Goal: Navigation & Orientation: Find specific page/section

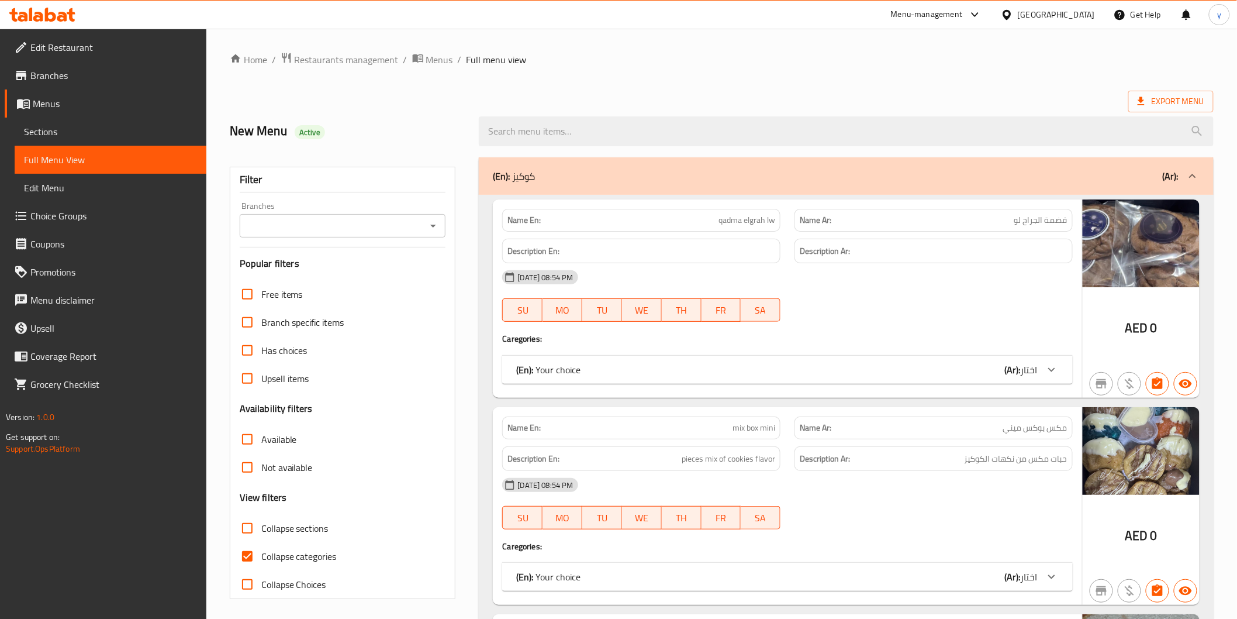
click at [1056, 18] on div "[GEOGRAPHIC_DATA]" at bounding box center [1056, 14] width 77 height 13
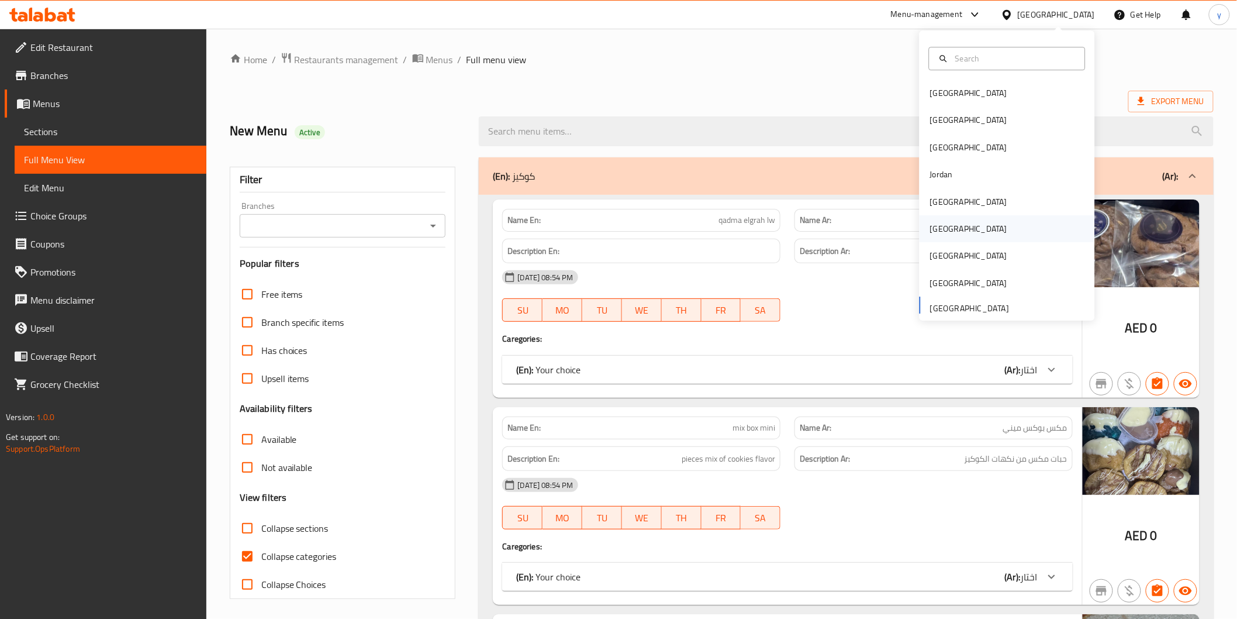
click at [986, 227] on div "Oman" at bounding box center [1007, 228] width 175 height 27
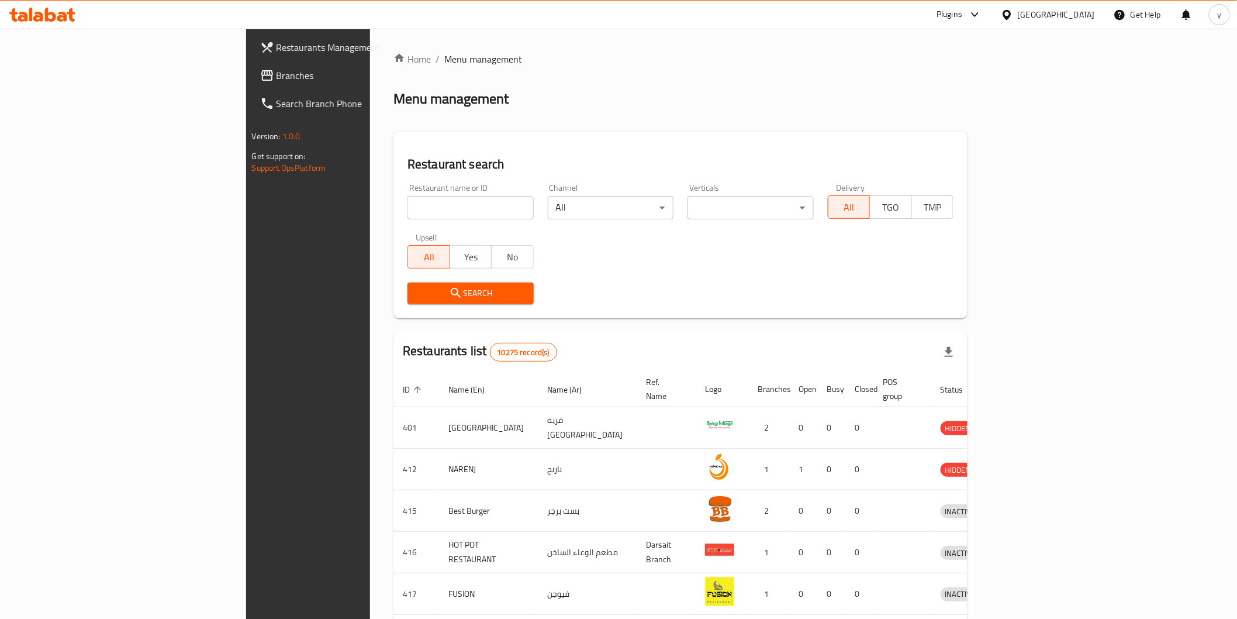
click at [277, 75] on span "Branches" at bounding box center [360, 75] width 167 height 14
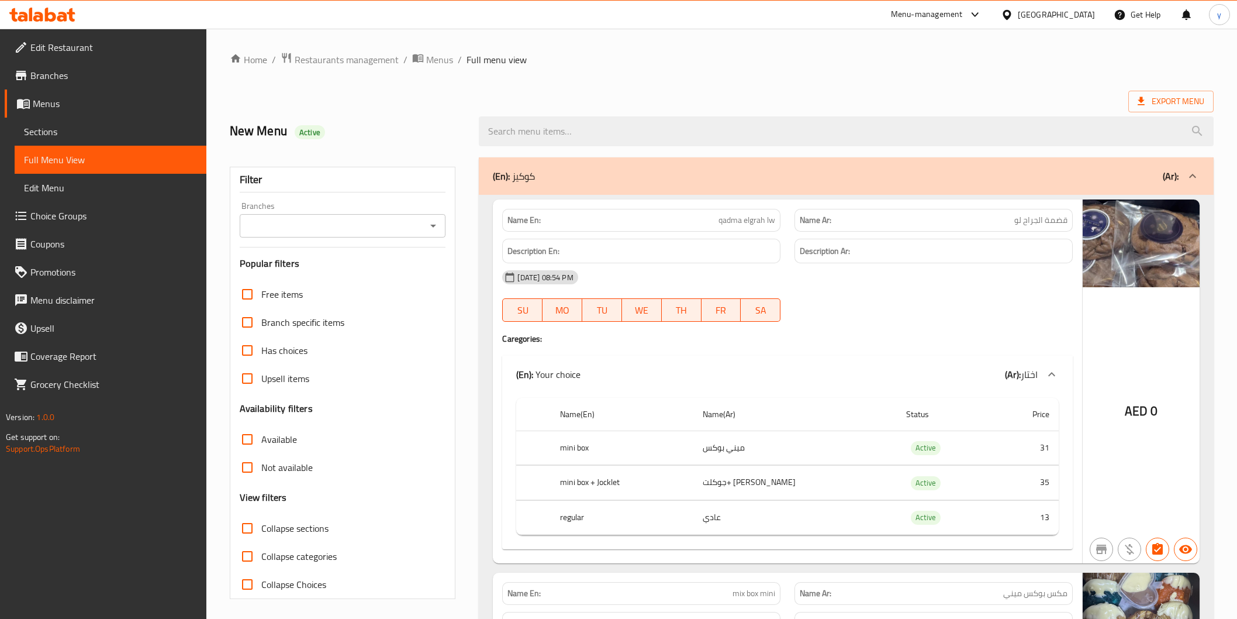
scroll to position [5642, 0]
